Goal: Task Accomplishment & Management: Manage account settings

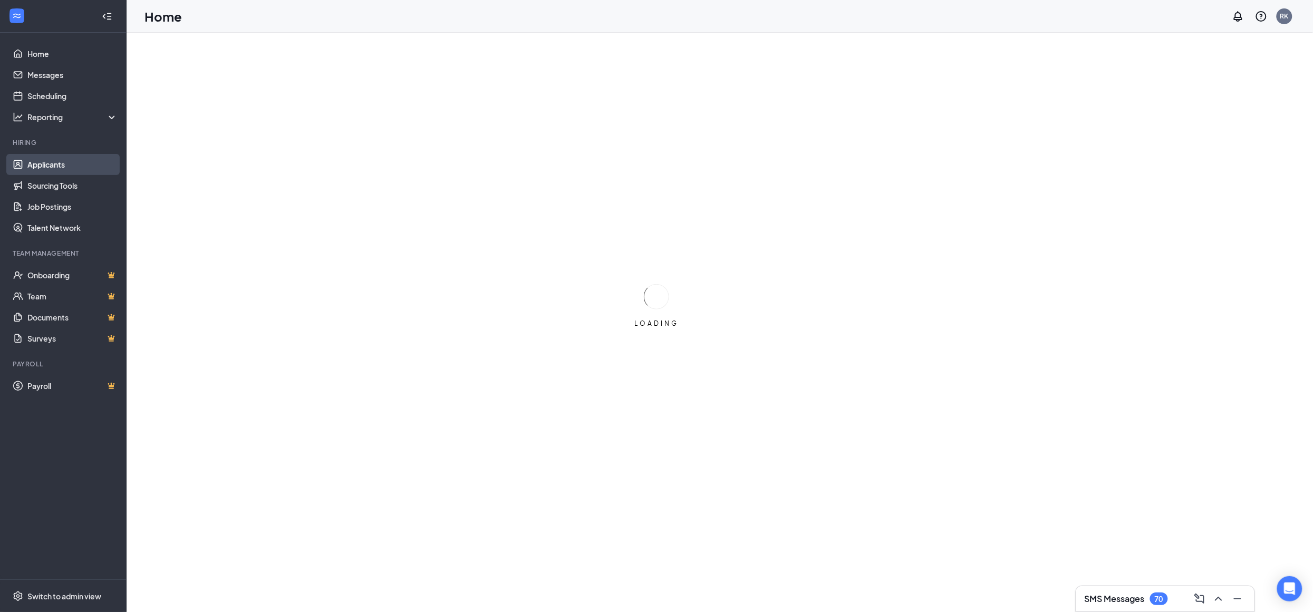
click at [41, 167] on link "Applicants" at bounding box center [72, 164] width 90 height 21
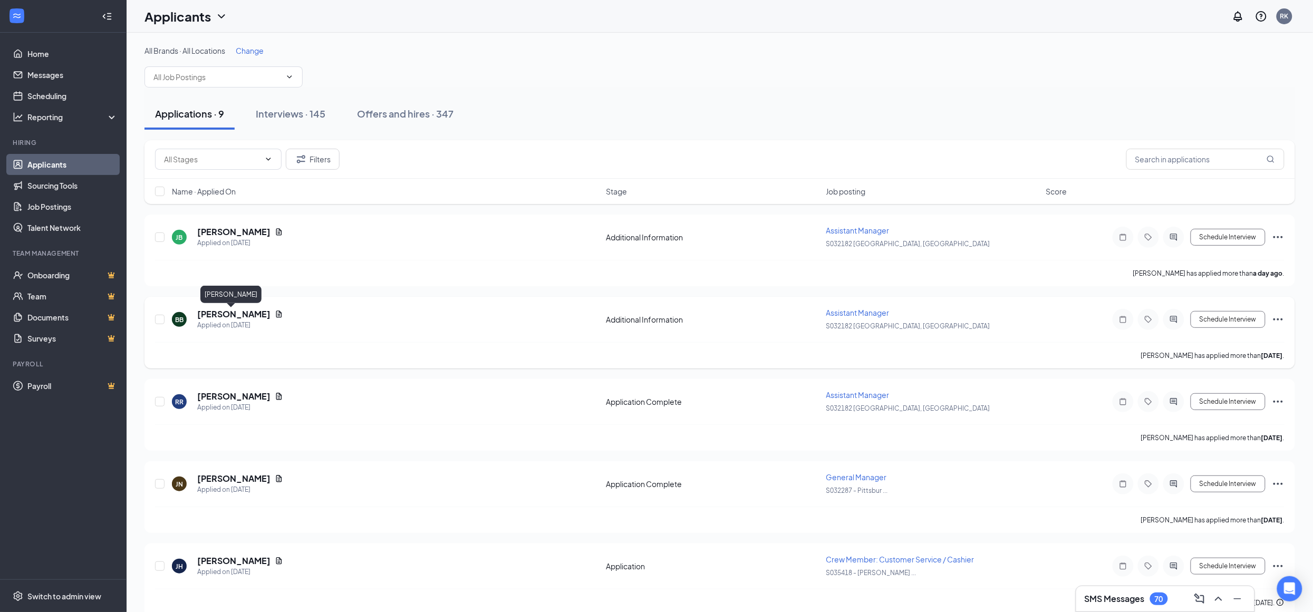
click at [218, 319] on h5 "[PERSON_NAME]" at bounding box center [233, 314] width 73 height 12
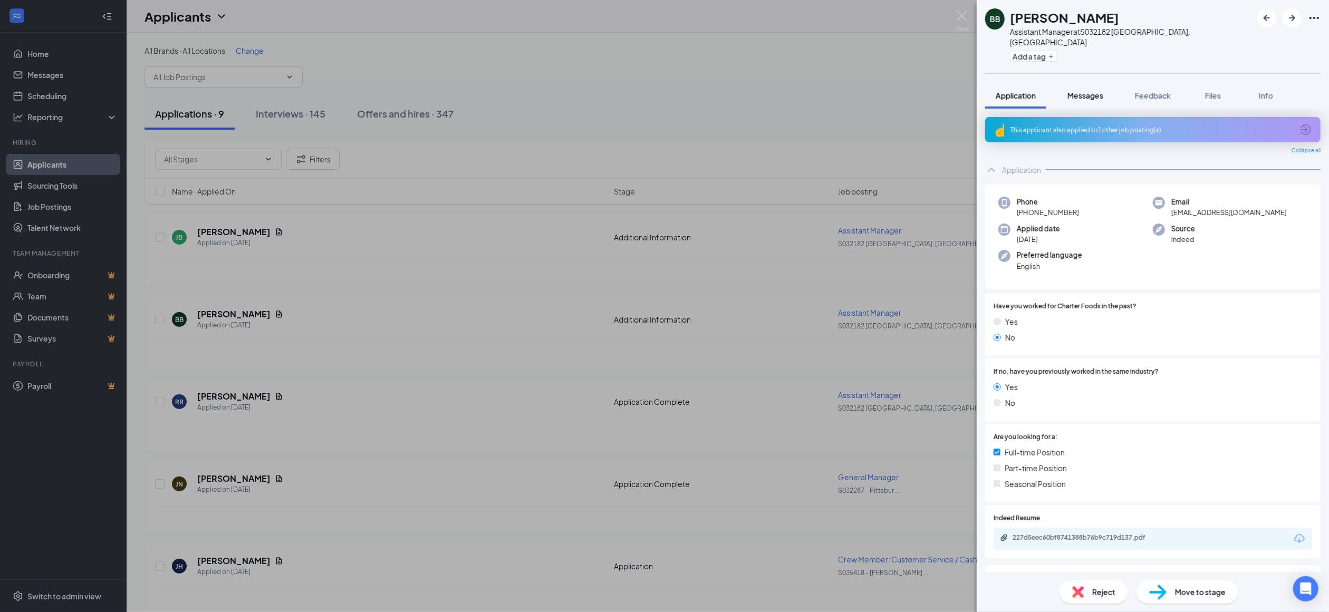
drag, startPoint x: 1086, startPoint y: 78, endPoint x: 1072, endPoint y: 77, distance: 13.8
click at [1072, 82] on button "Messages" at bounding box center [1085, 95] width 57 height 26
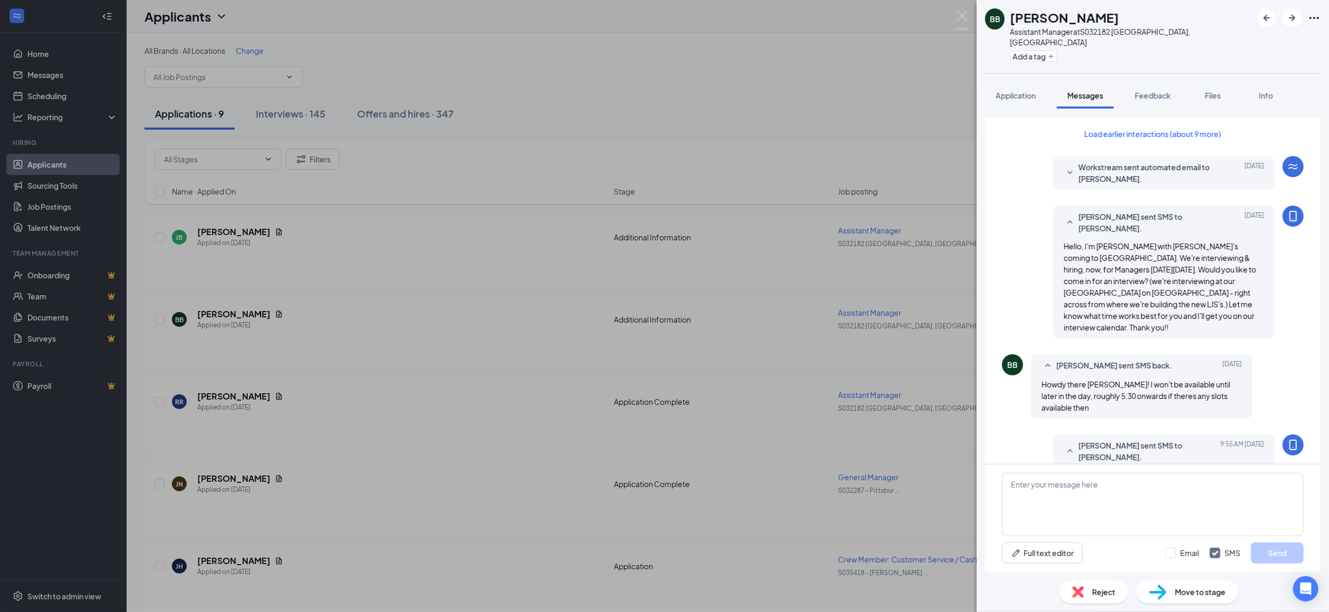
click at [1072, 91] on span "Messages" at bounding box center [1085, 95] width 36 height 9
click at [1262, 91] on span "Info" at bounding box center [1266, 95] width 14 height 9
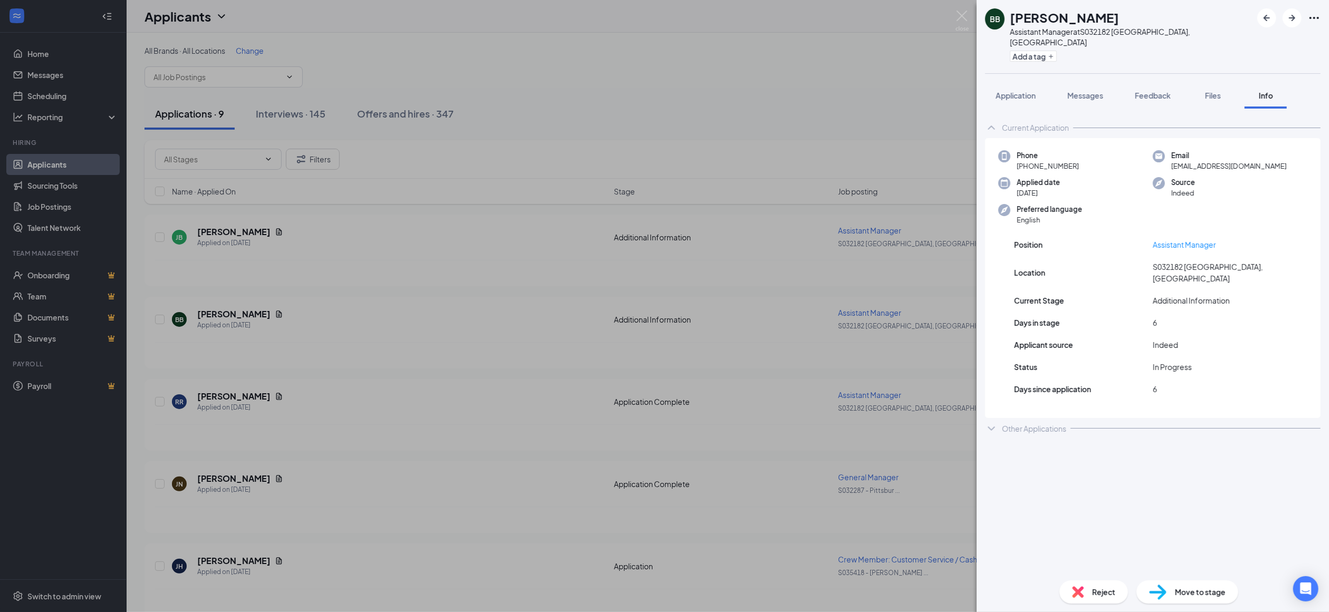
click at [1185, 588] on span "Move to stage" at bounding box center [1200, 592] width 51 height 12
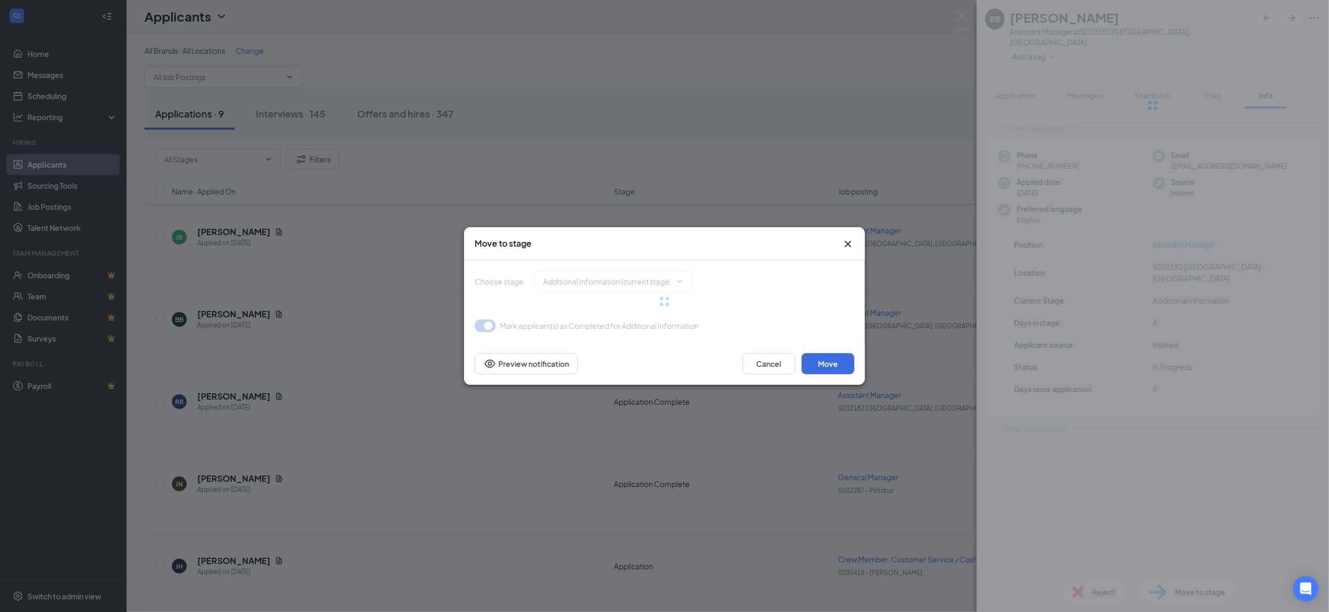
type input "Application Complete (next stage)"
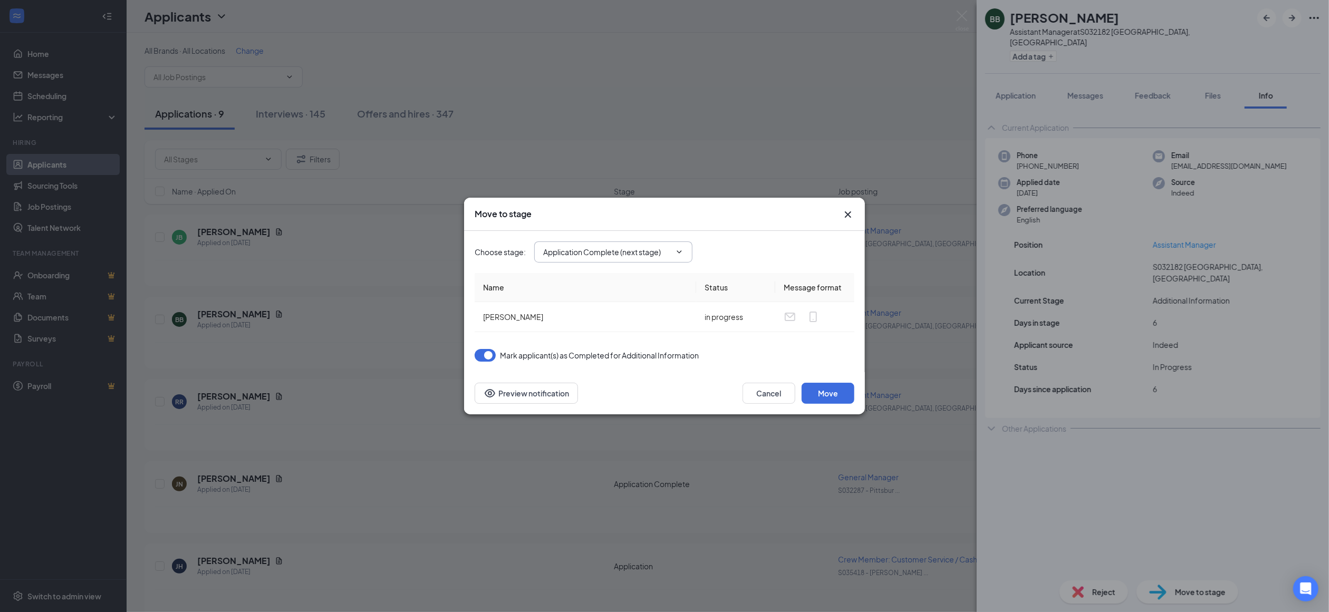
click at [681, 250] on icon "ChevronDown" at bounding box center [679, 252] width 8 height 8
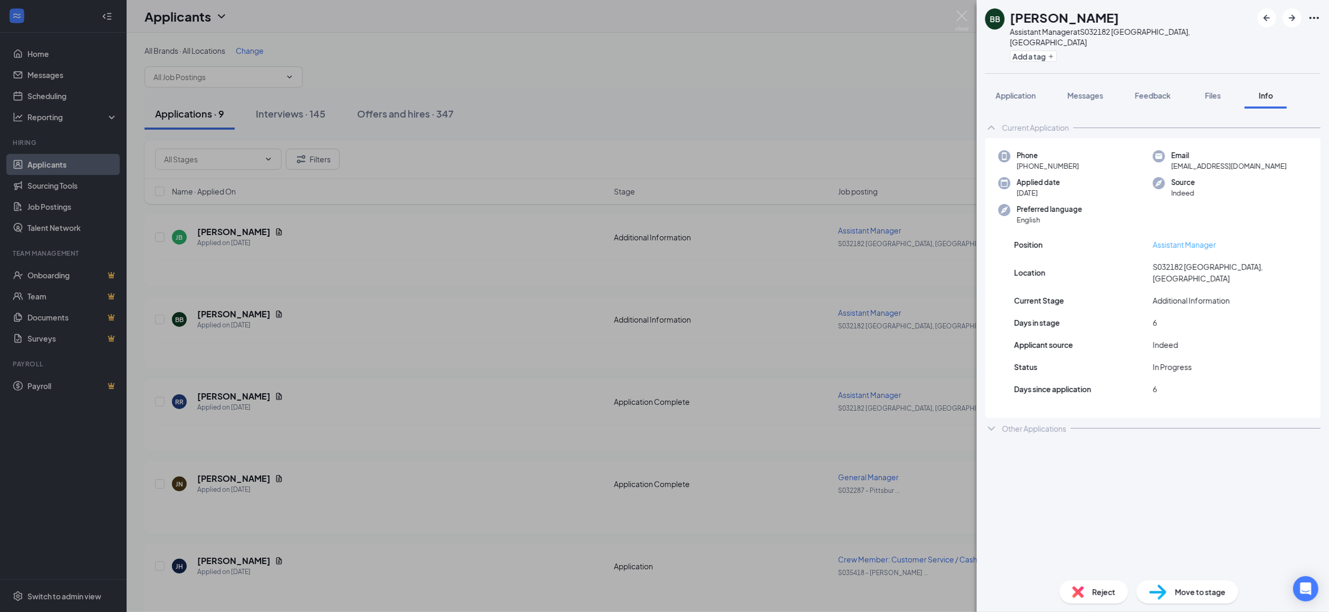
click at [1173, 240] on link "Assistant Manager" at bounding box center [1184, 244] width 63 height 9
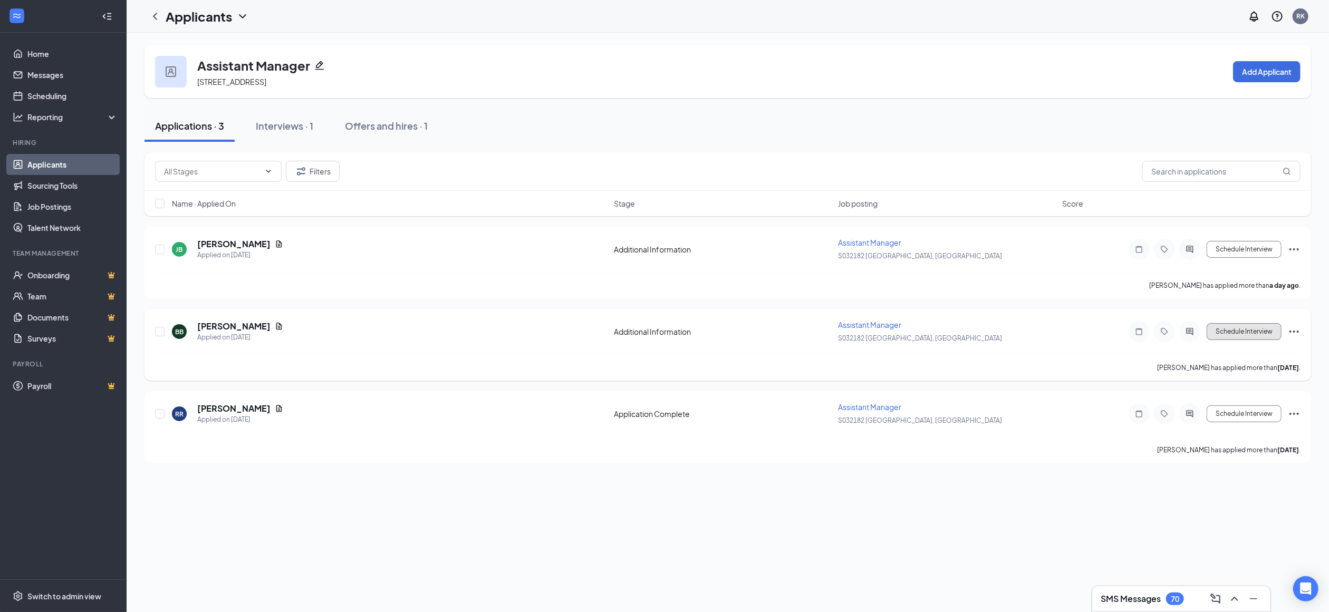
click at [1248, 330] on button "Schedule Interview" at bounding box center [1244, 331] width 75 height 17
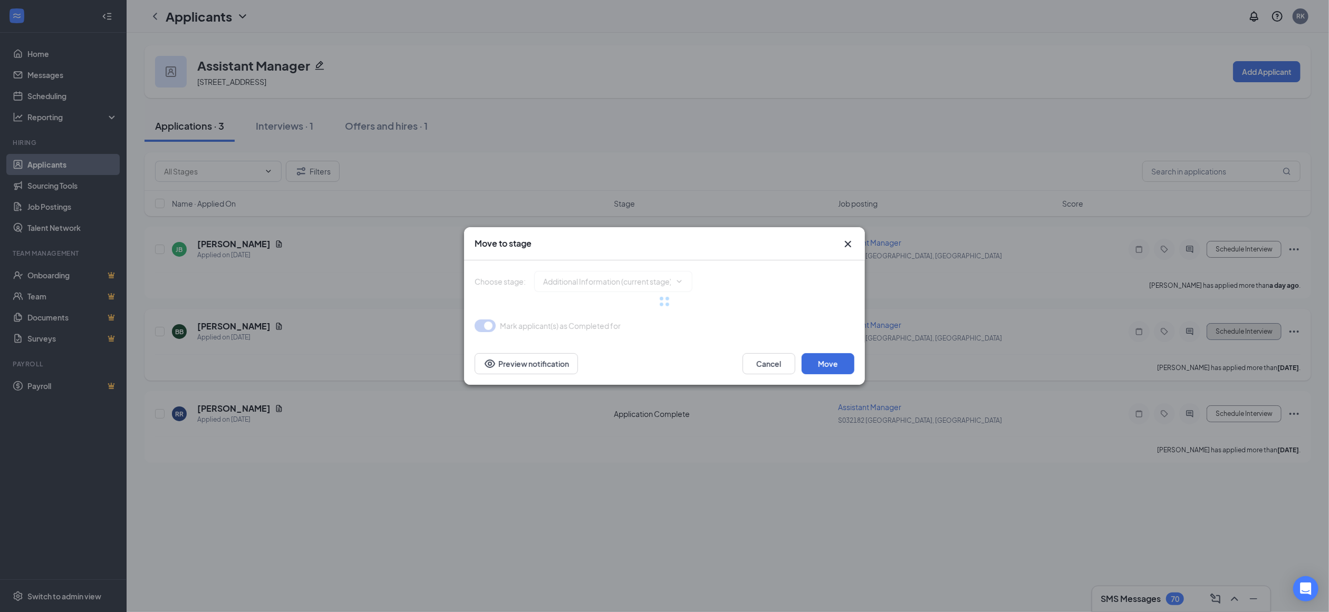
type input "Application Complete (next stage)"
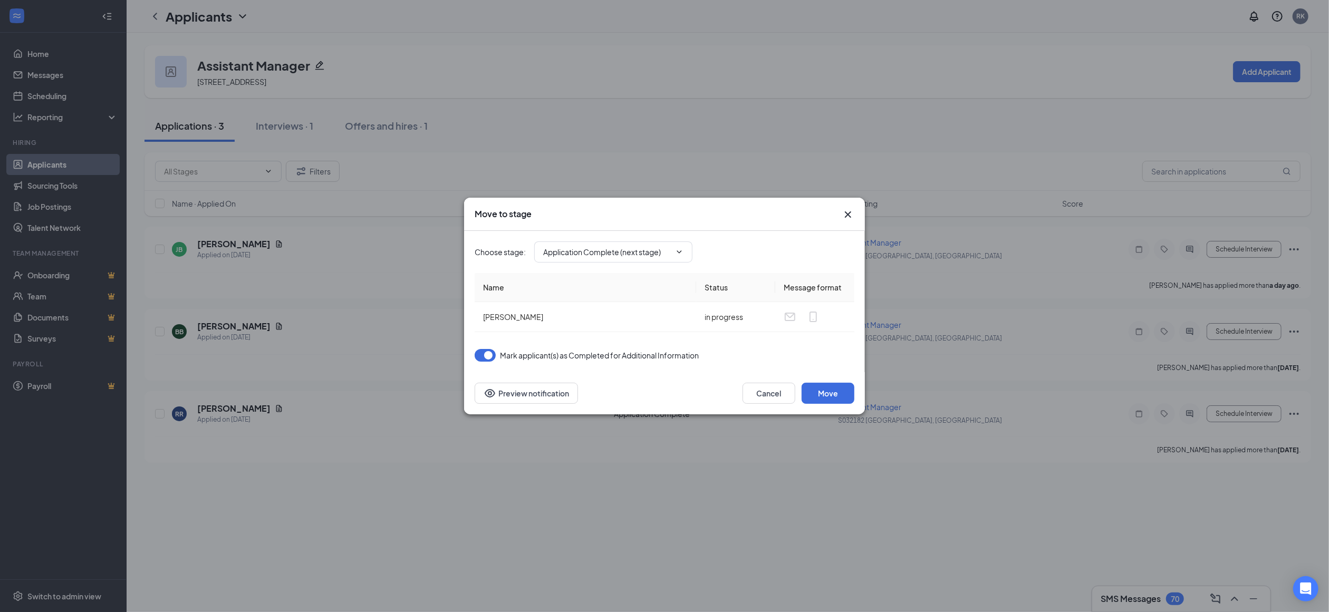
click at [846, 210] on icon "Cross" at bounding box center [848, 214] width 13 height 13
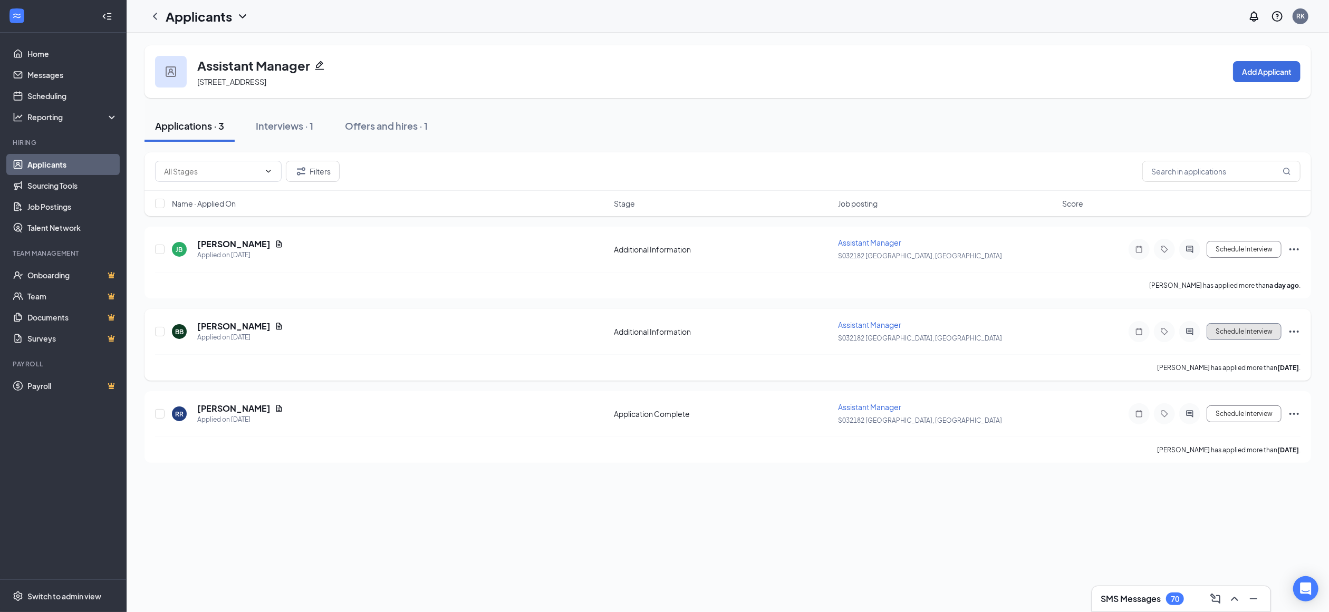
click at [1261, 328] on button "Schedule Interview" at bounding box center [1244, 331] width 75 height 17
type input "Application Complete (next stage)"
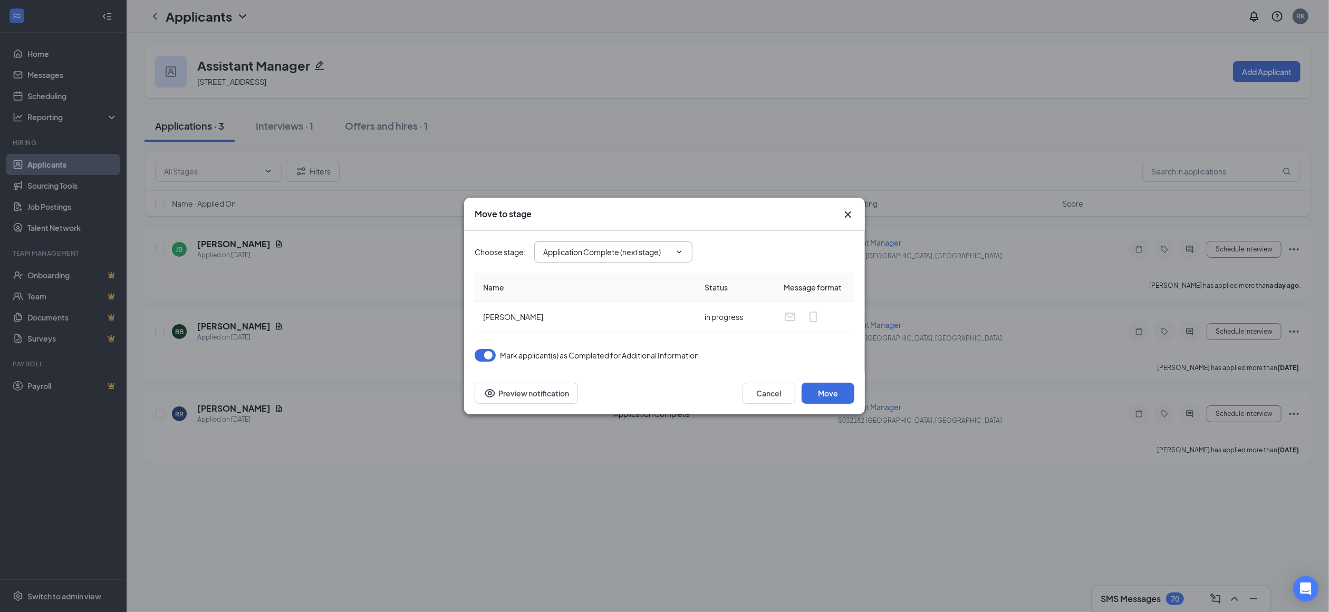
click at [680, 249] on icon "ChevronDown" at bounding box center [679, 252] width 8 height 8
click at [679, 257] on span "Application Complete (next stage)" at bounding box center [613, 252] width 158 height 21
click at [673, 252] on span at bounding box center [678, 252] width 11 height 8
click at [521, 388] on button "Preview notification" at bounding box center [526, 393] width 103 height 21
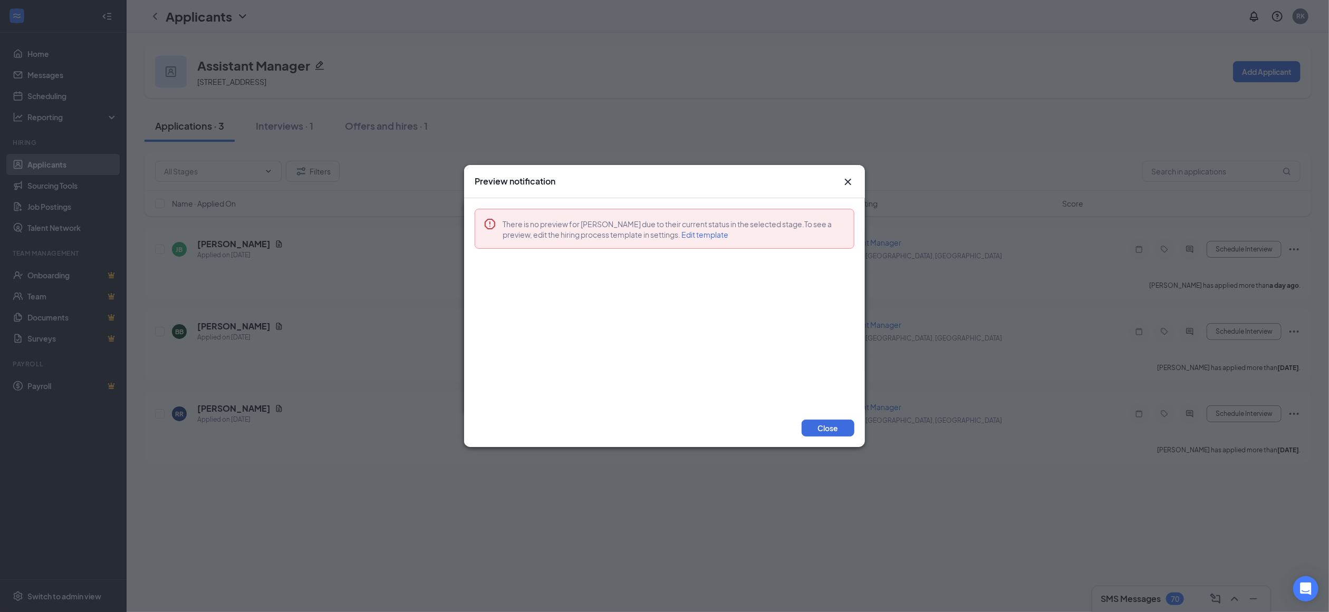
click at [845, 185] on icon "Cross" at bounding box center [848, 182] width 13 height 13
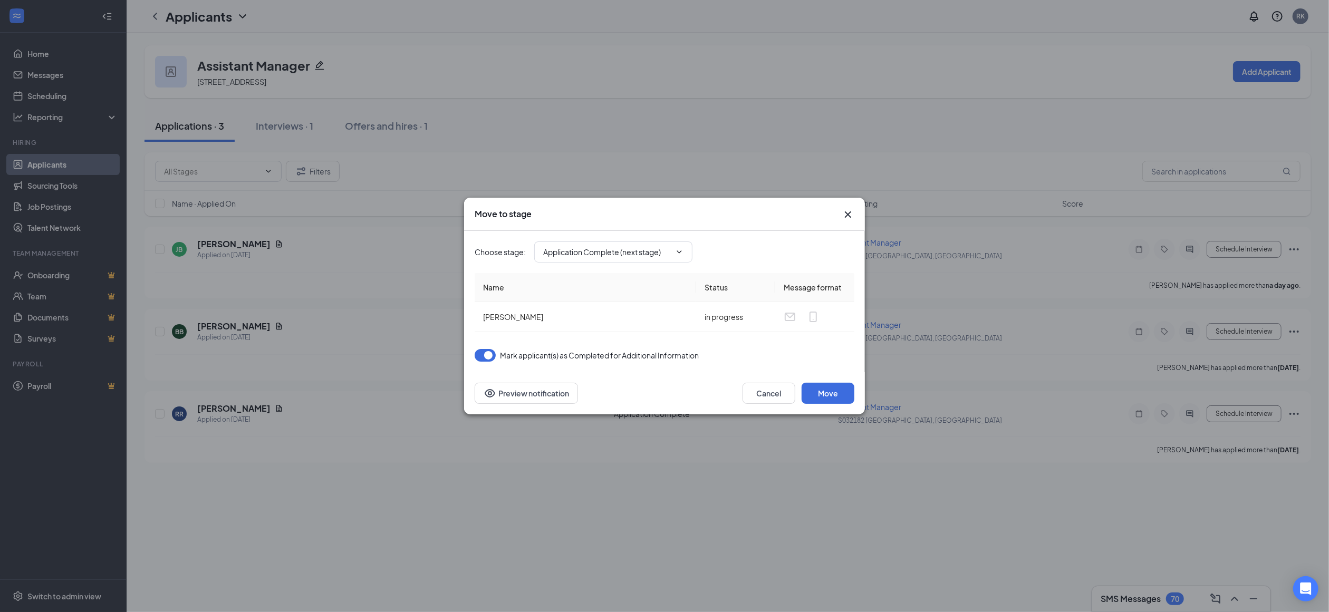
click at [847, 218] on icon "Cross" at bounding box center [848, 214] width 13 height 13
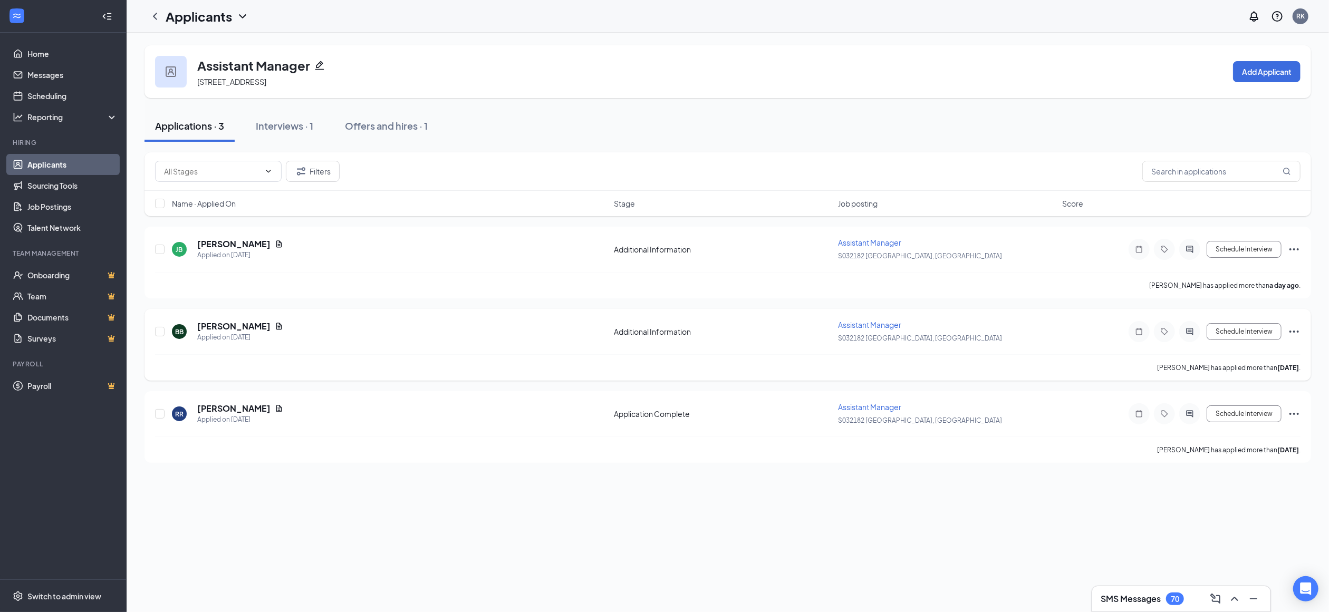
click at [1292, 331] on icon "Ellipses" at bounding box center [1294, 331] width 13 height 13
click at [1059, 110] on div "Applications · 3 Interviews · 1 Offers and hires · 1" at bounding box center [727, 126] width 1166 height 32
